Goal: Book appointment/travel/reservation

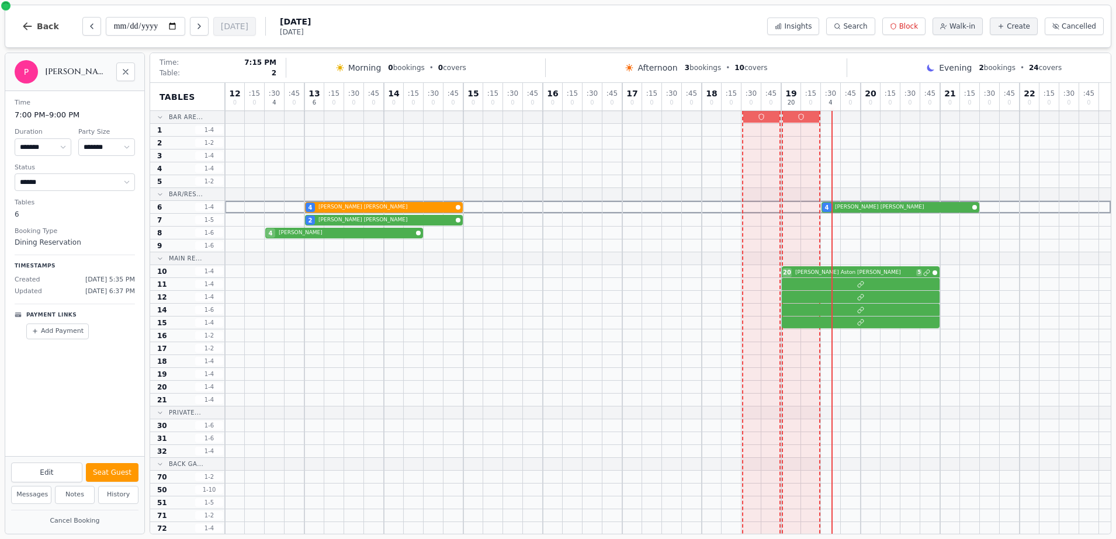
select select "****"
click at [808, 315] on div at bounding box center [667, 310] width 885 height 13
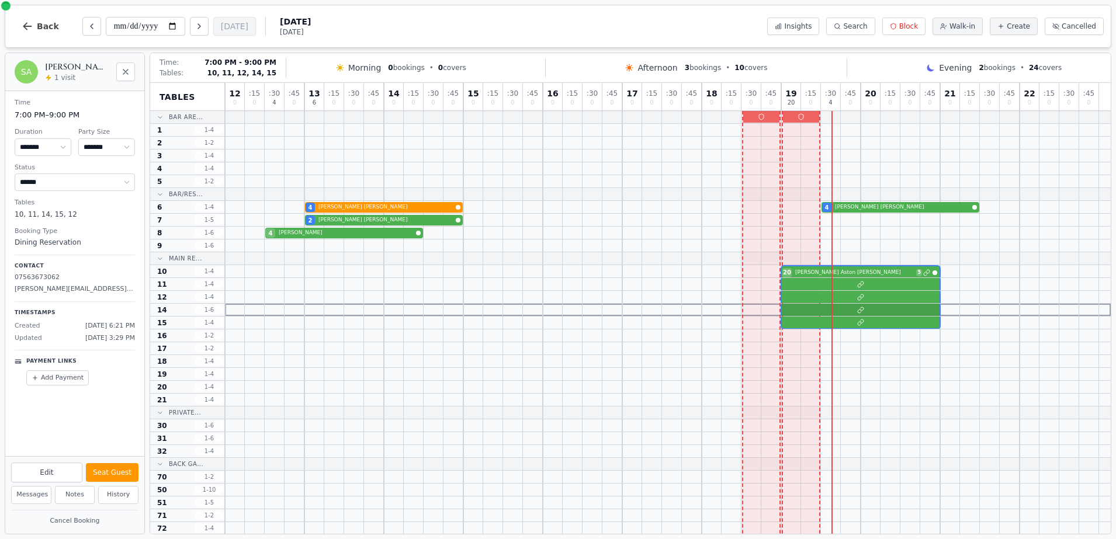
select select "**"
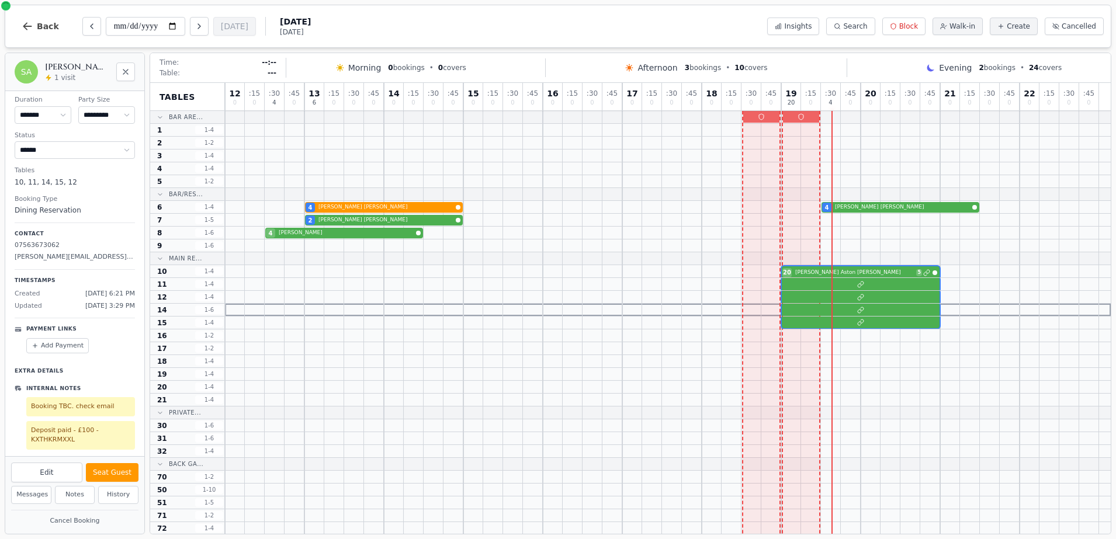
scroll to position [33, 0]
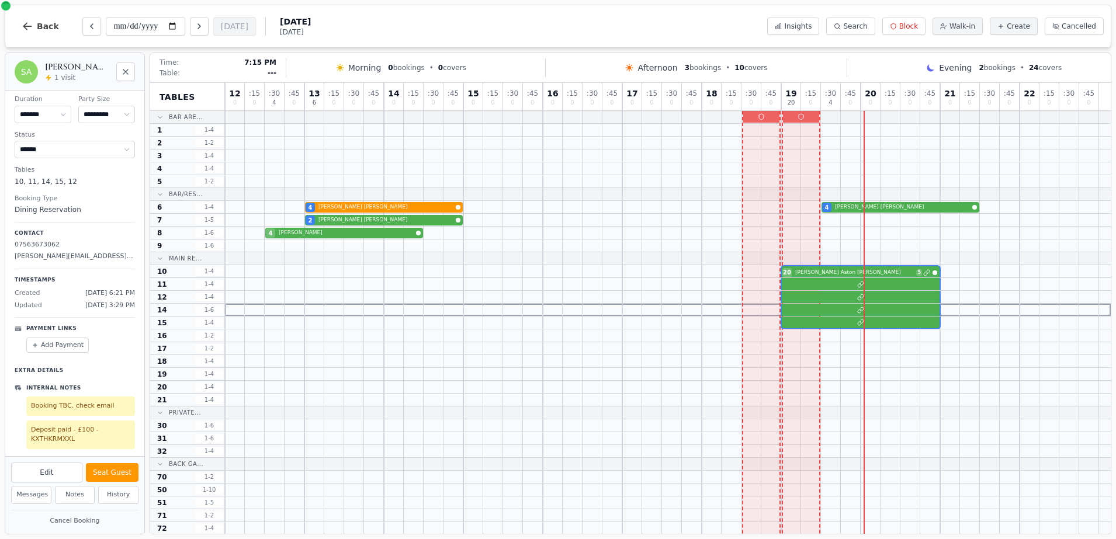
click at [805, 120] on div at bounding box center [811, 117] width 20 height 12
click at [807, 151] on div at bounding box center [811, 156] width 20 height 12
click at [793, 229] on div at bounding box center [791, 233] width 20 height 12
click at [777, 170] on div at bounding box center [771, 168] width 20 height 12
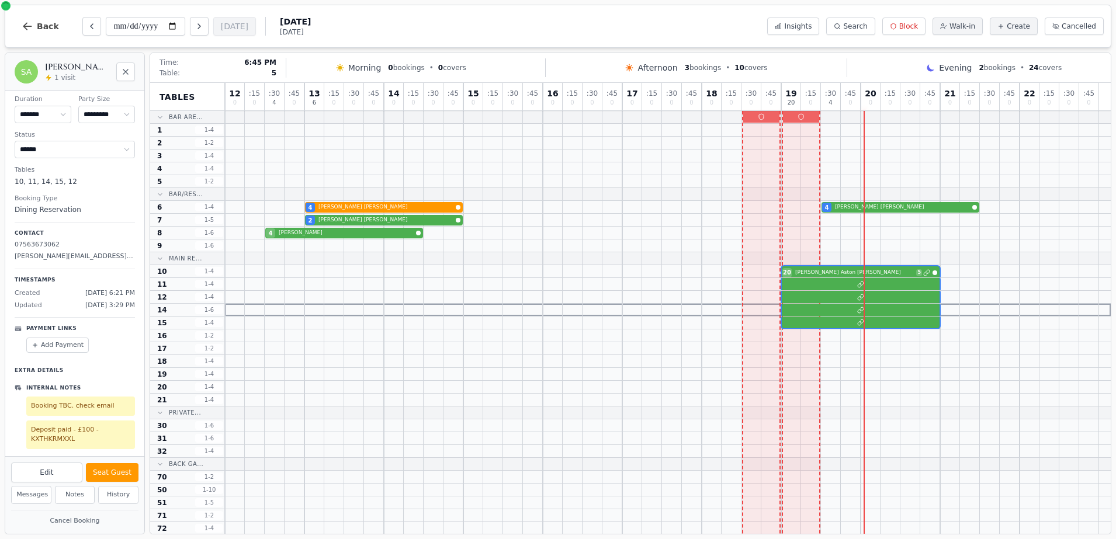
drag, startPoint x: 774, startPoint y: 171, endPoint x: 777, endPoint y: 210, distance: 39.3
click at [777, 210] on div "12 0 : 15 0 : 30 4 : 45 0 13 6 : 15 0 : 30 0 : 45 0 14 0 : 15 0 : 30 0 : 45 0 1…" at bounding box center [667, 424] width 885 height 683
click at [781, 203] on div at bounding box center [791, 207] width 20 height 12
click at [781, 195] on div at bounding box center [791, 194] width 20 height 12
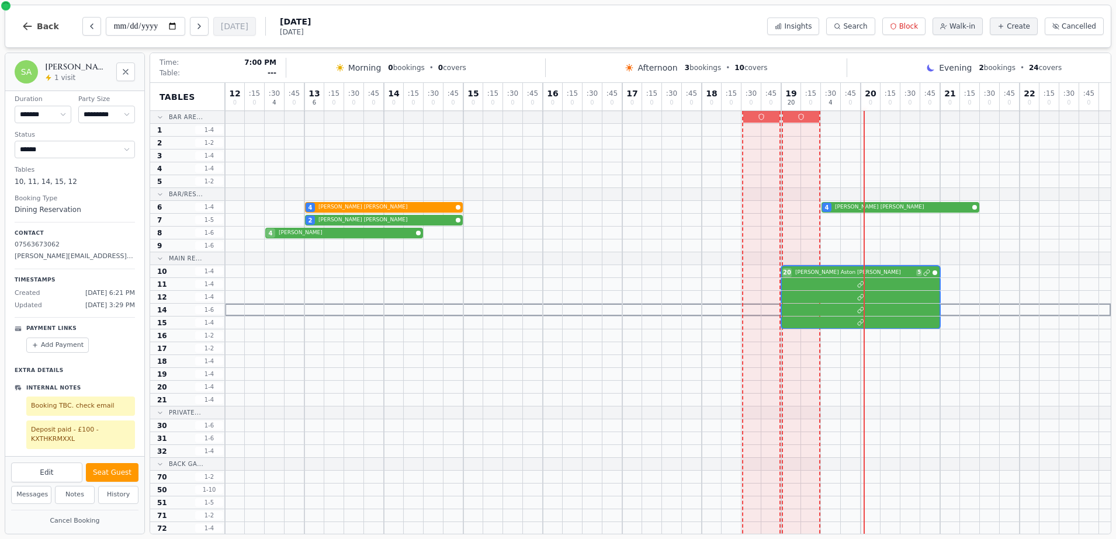
click at [781, 195] on div at bounding box center [791, 194] width 20 height 12
